Goal: Transaction & Acquisition: Purchase product/service

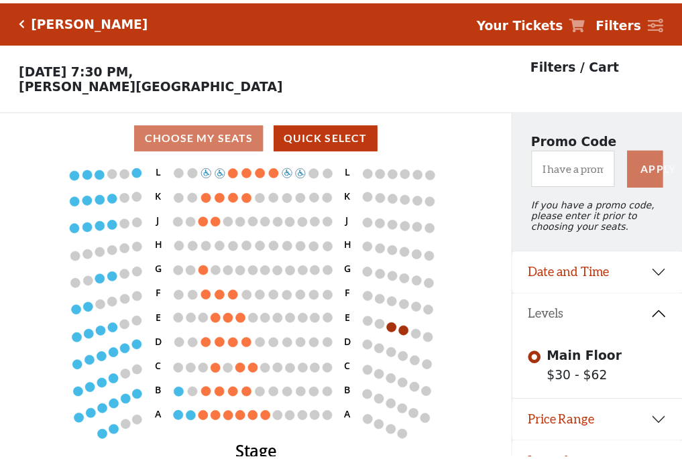
scroll to position [27, 0]
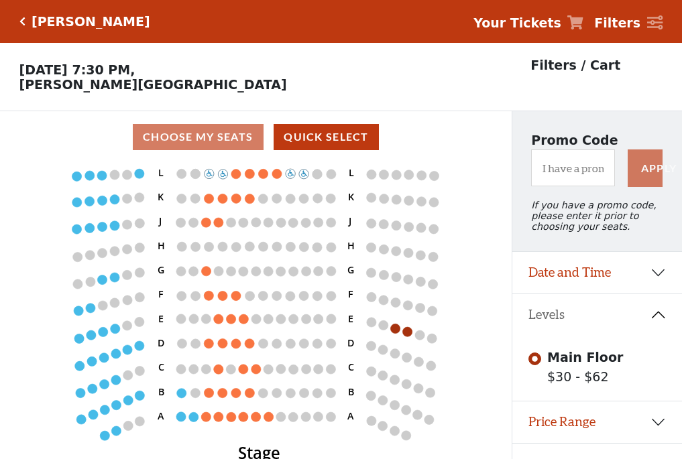
scroll to position [27, 0]
